Goal: Task Accomplishment & Management: Manage account settings

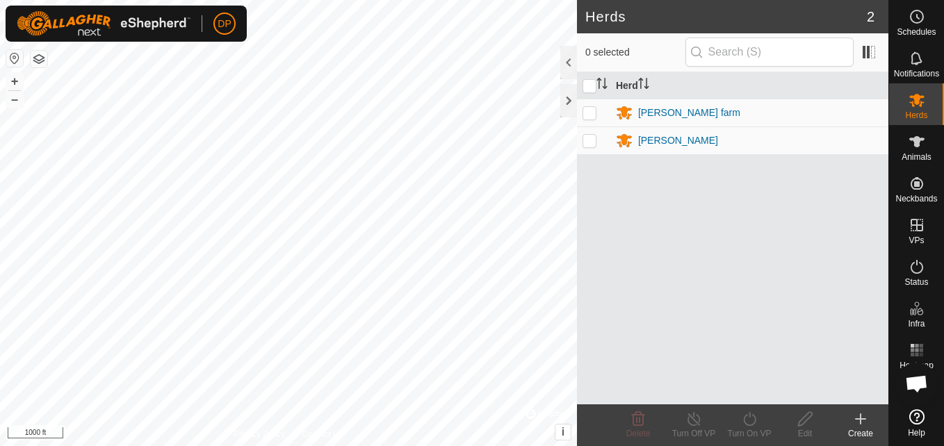
scroll to position [1863, 0]
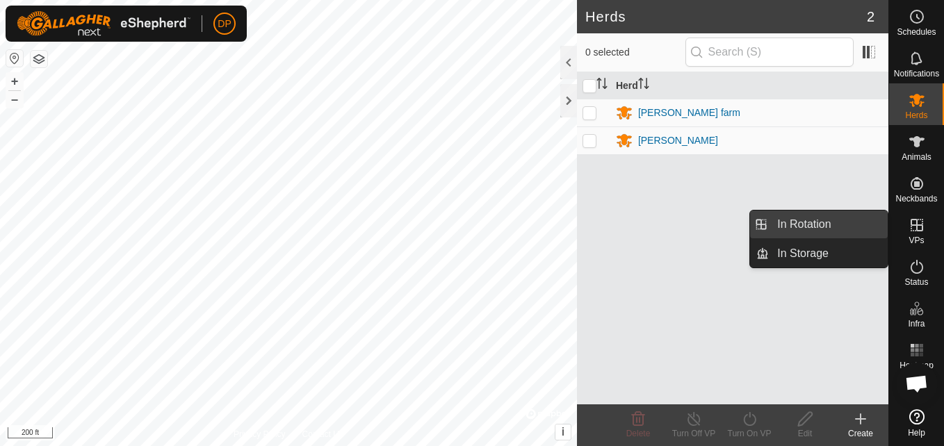
click at [852, 225] on link "In Rotation" at bounding box center [828, 225] width 119 height 28
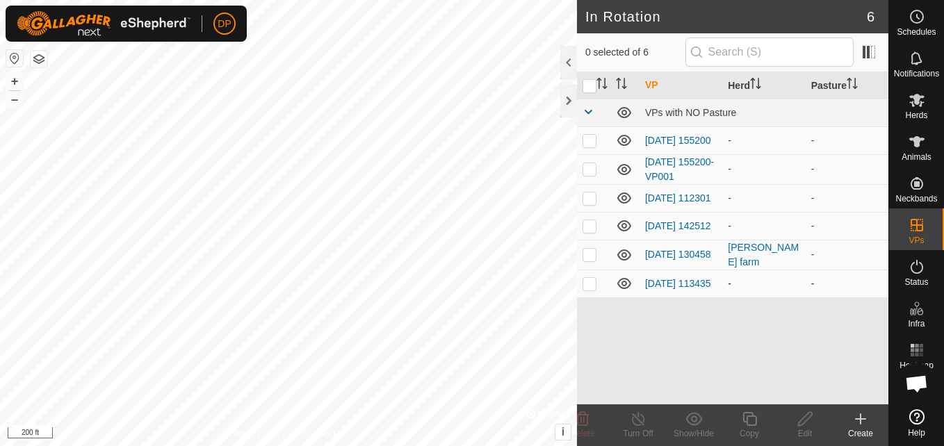
click at [626, 287] on icon at bounding box center [624, 283] width 14 height 11
click at [620, 232] on icon at bounding box center [624, 225] width 14 height 11
click at [620, 205] on icon at bounding box center [624, 198] width 17 height 17
click at [624, 172] on icon at bounding box center [624, 169] width 17 height 17
click at [623, 143] on icon at bounding box center [624, 140] width 14 height 11
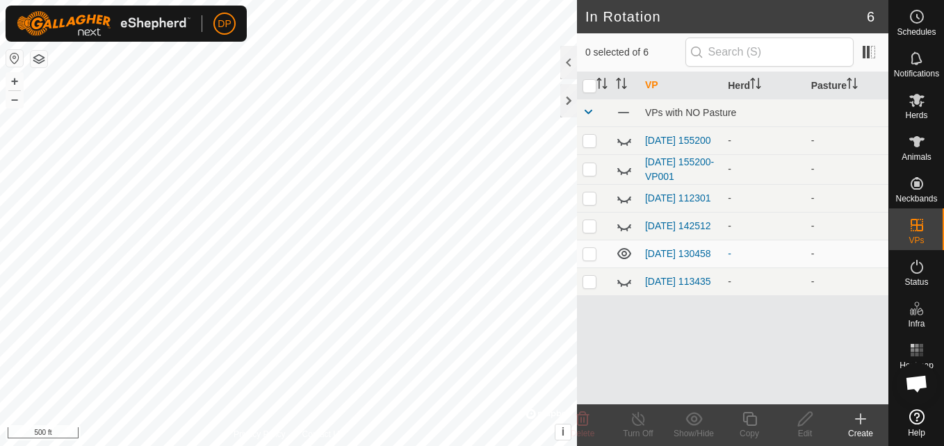
scroll to position [1863, 0]
click at [912, 136] on icon at bounding box center [917, 141] width 17 height 17
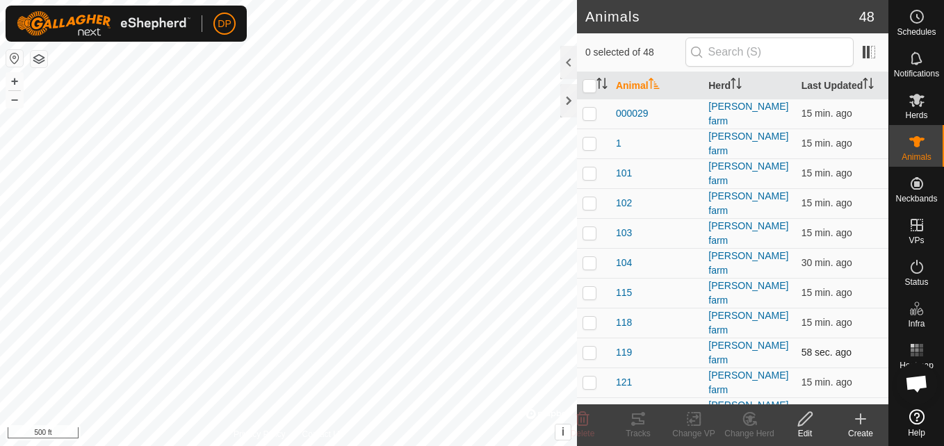
click at [587, 347] on p-checkbox at bounding box center [590, 352] width 14 height 11
checkbox input "false"
